Goal: Task Accomplishment & Management: Complete application form

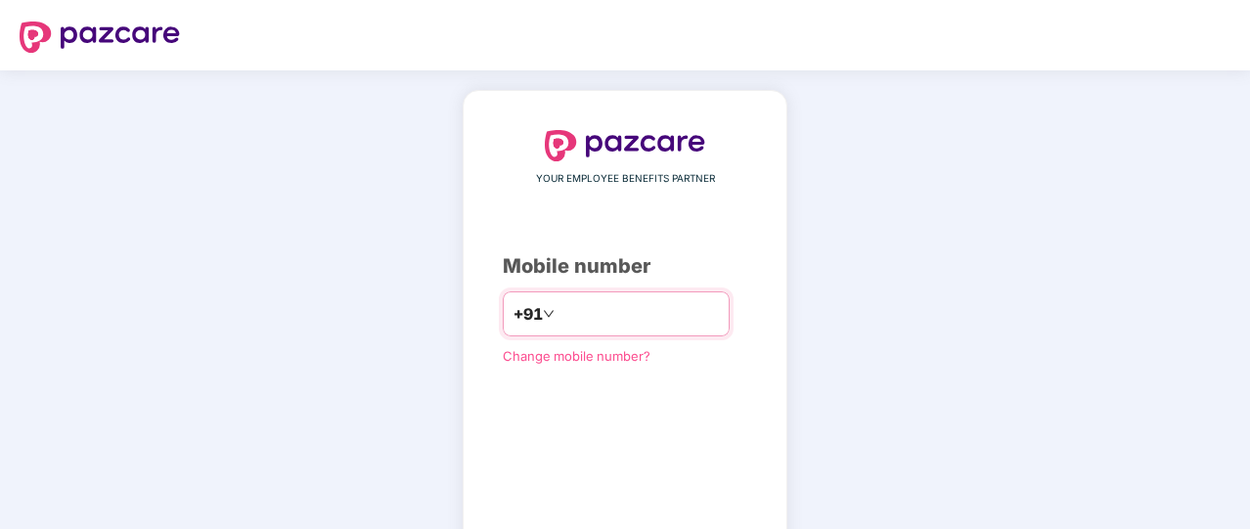
click at [583, 308] on input "number" at bounding box center [639, 313] width 160 height 31
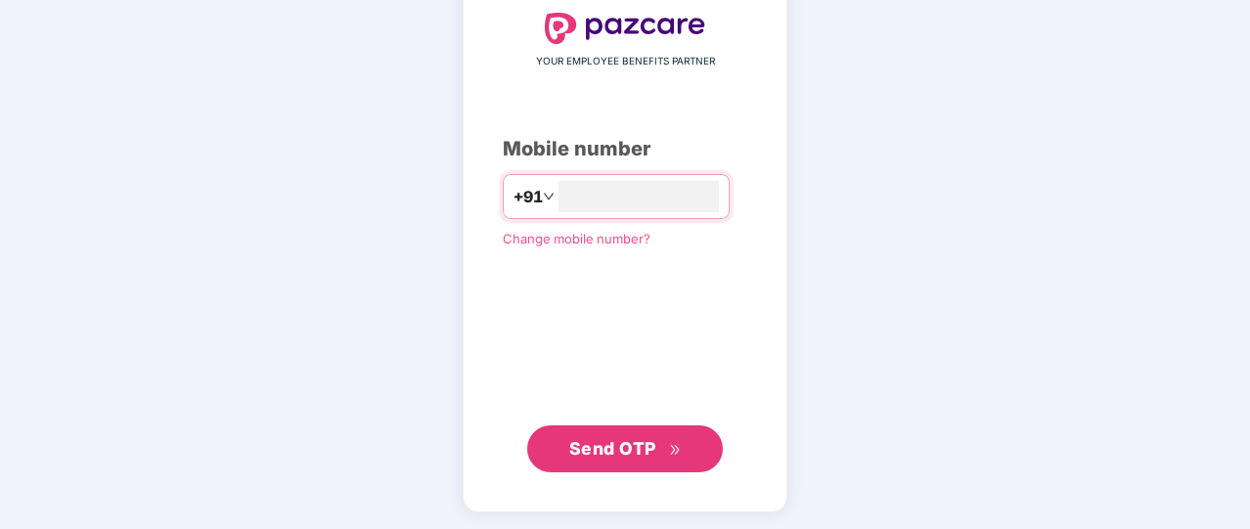
type input "**********"
click at [667, 445] on span "Send OTP" at bounding box center [625, 447] width 112 height 27
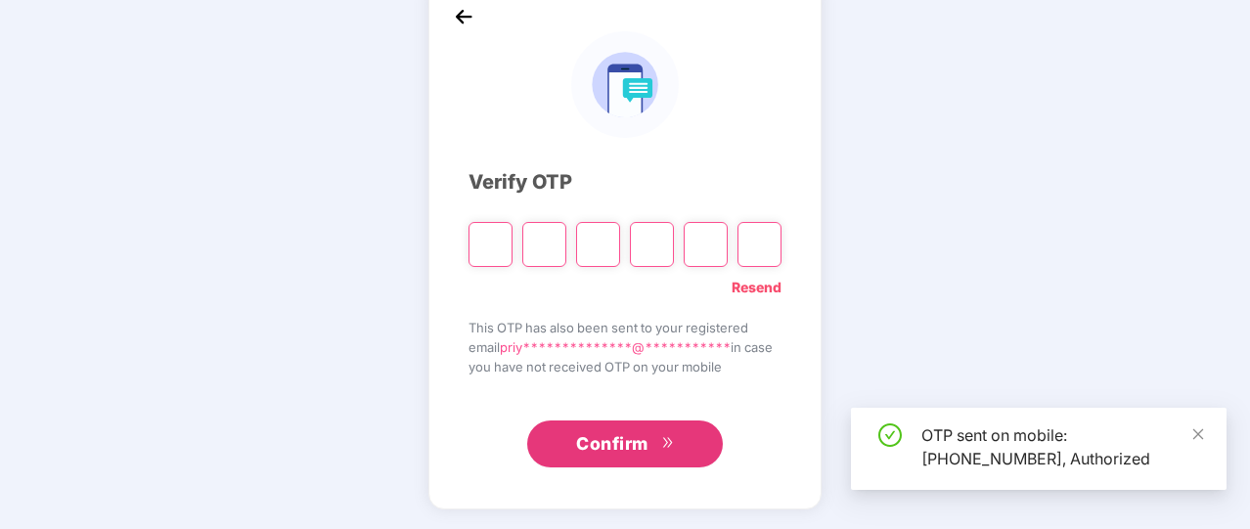
scroll to position [108, 0]
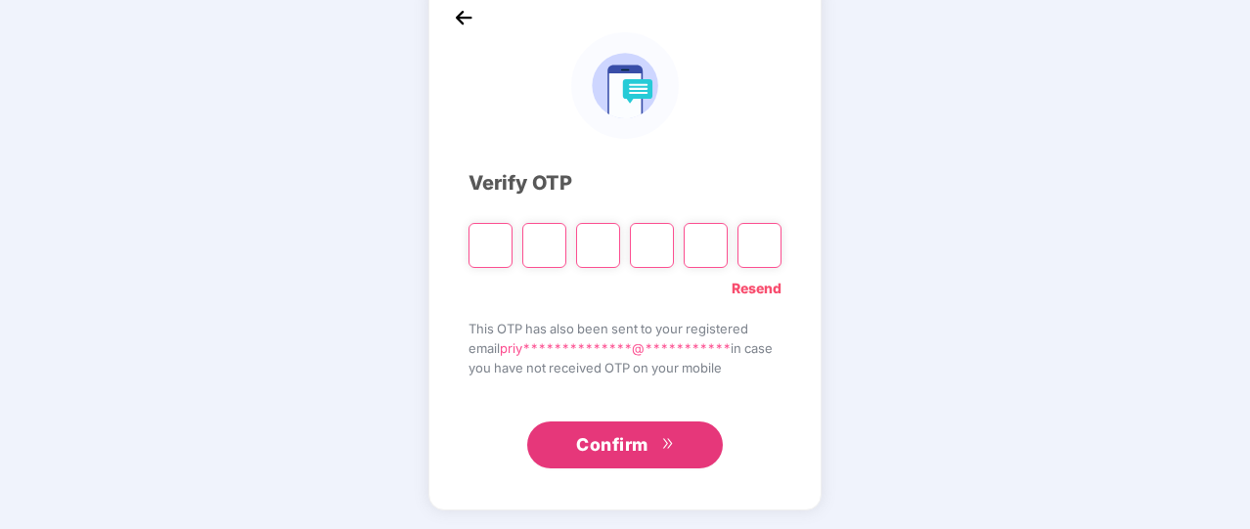
type input "*"
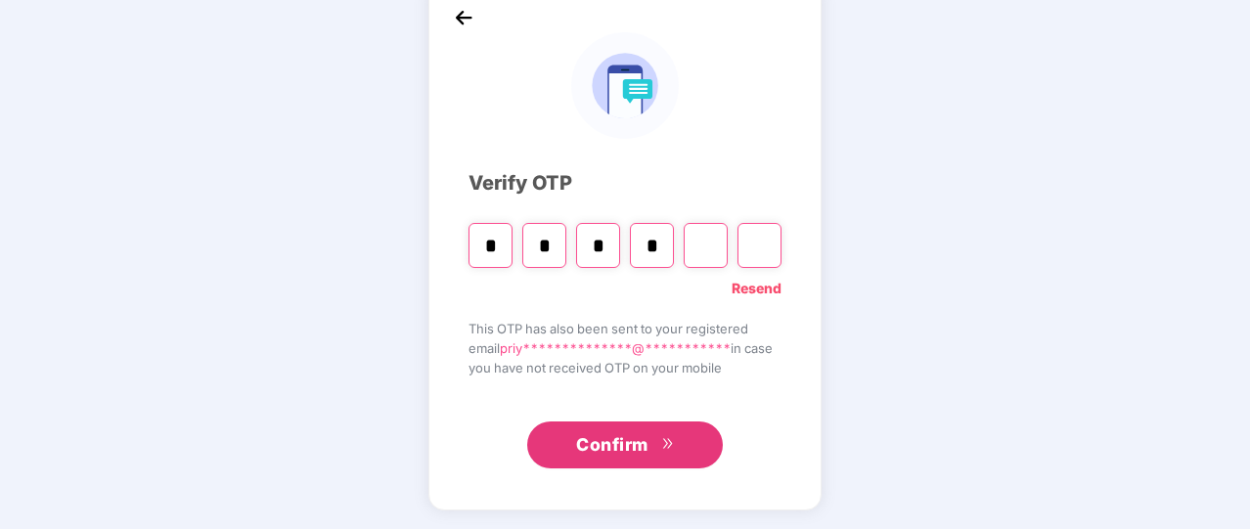
type input "*"
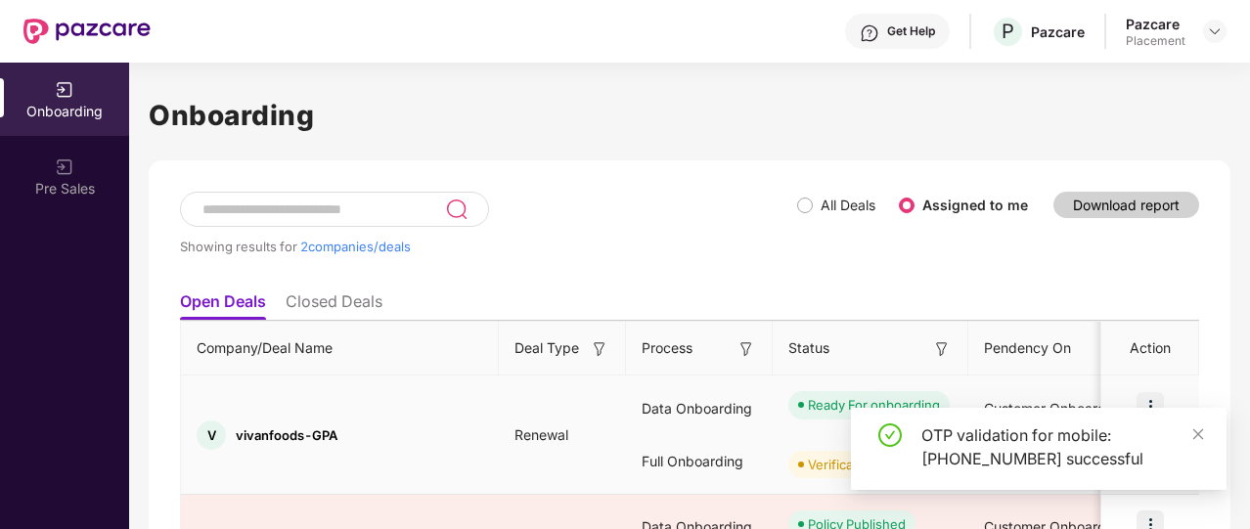
scroll to position [155, 0]
